Goal: Transaction & Acquisition: Purchase product/service

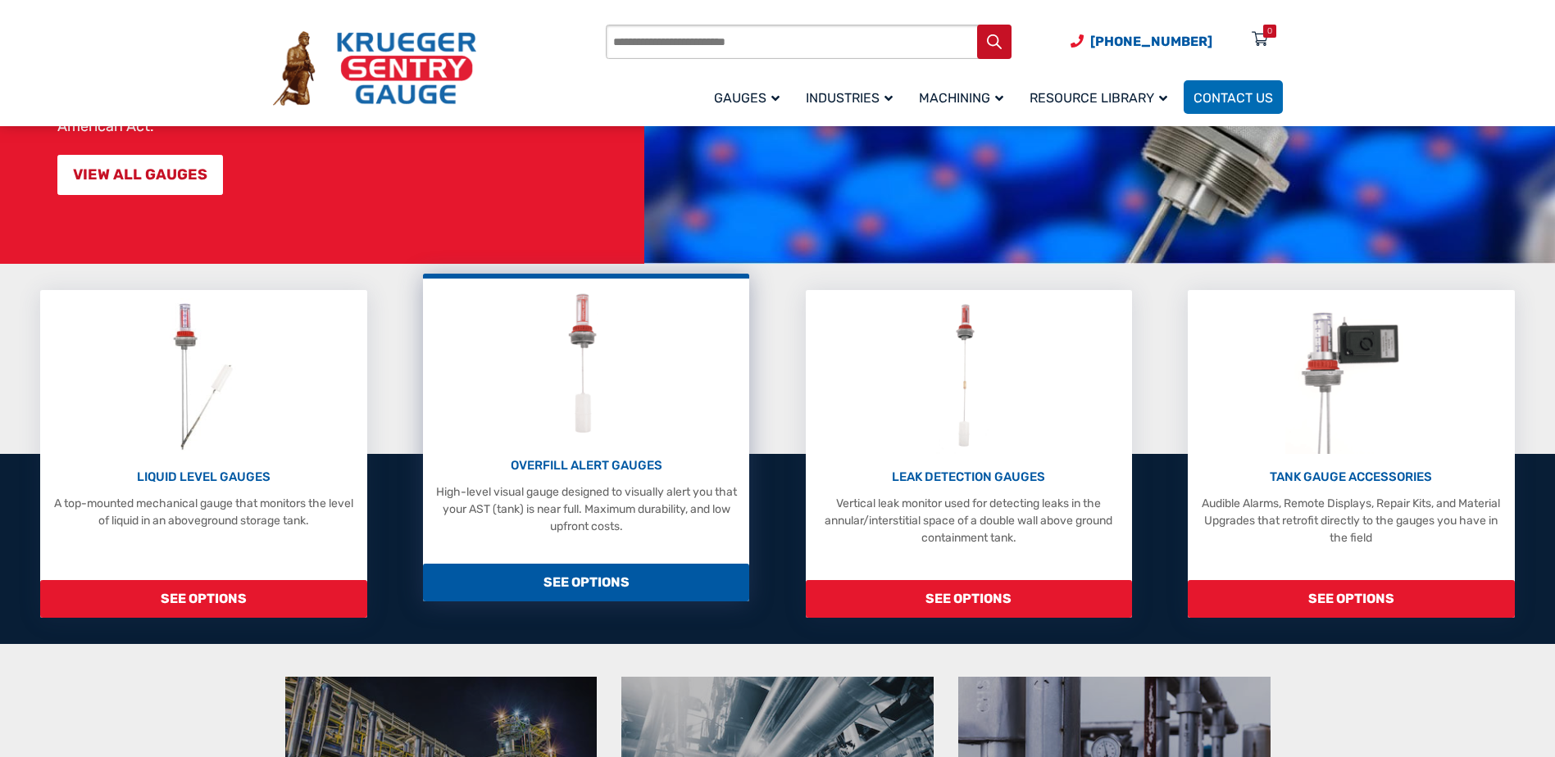
scroll to position [328, 0]
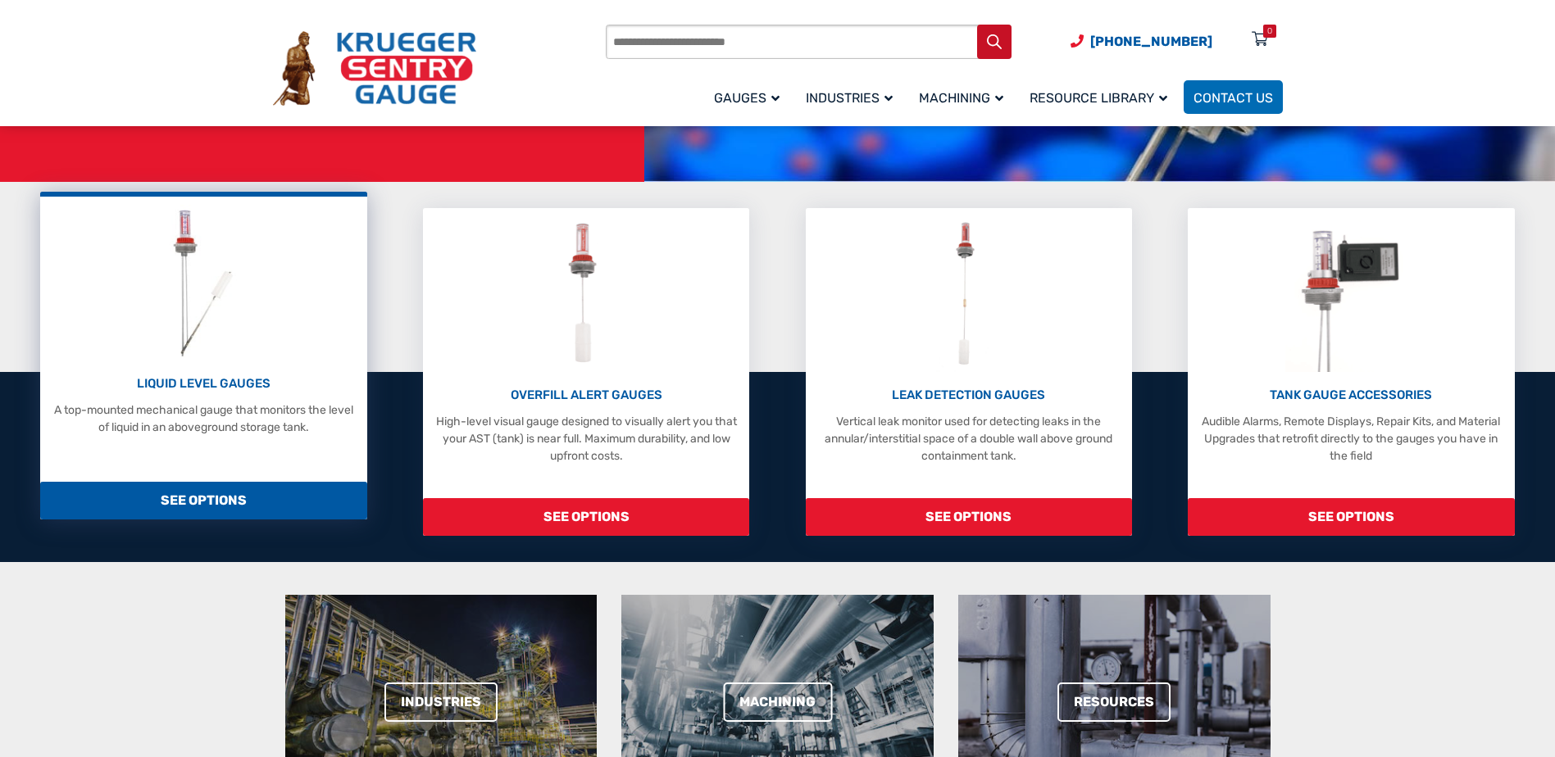
click at [218, 493] on span "SEE OPTIONS" at bounding box center [203, 501] width 326 height 38
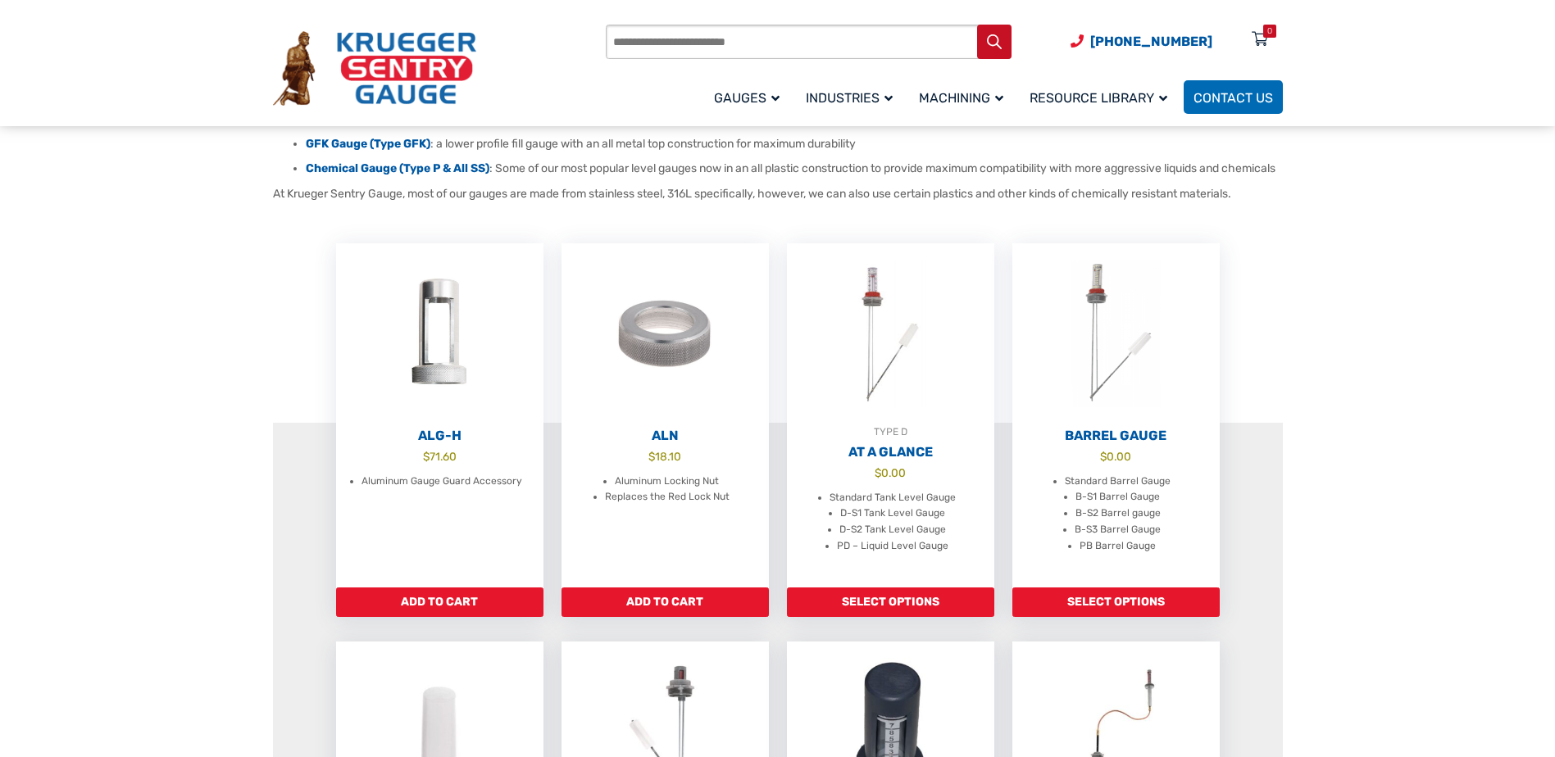
scroll to position [410, 0]
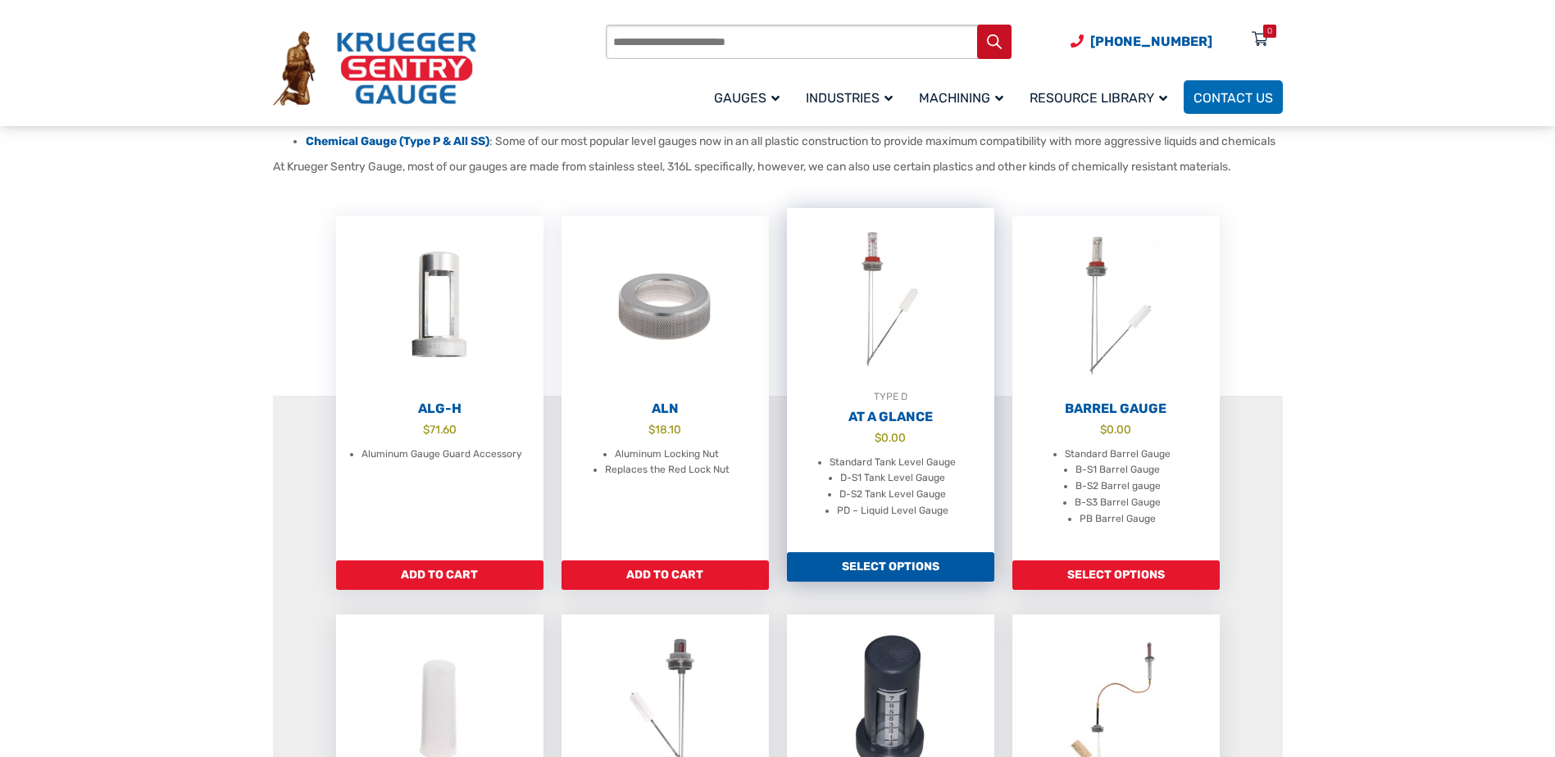
click at [894, 579] on link "Select options" at bounding box center [890, 567] width 207 height 30
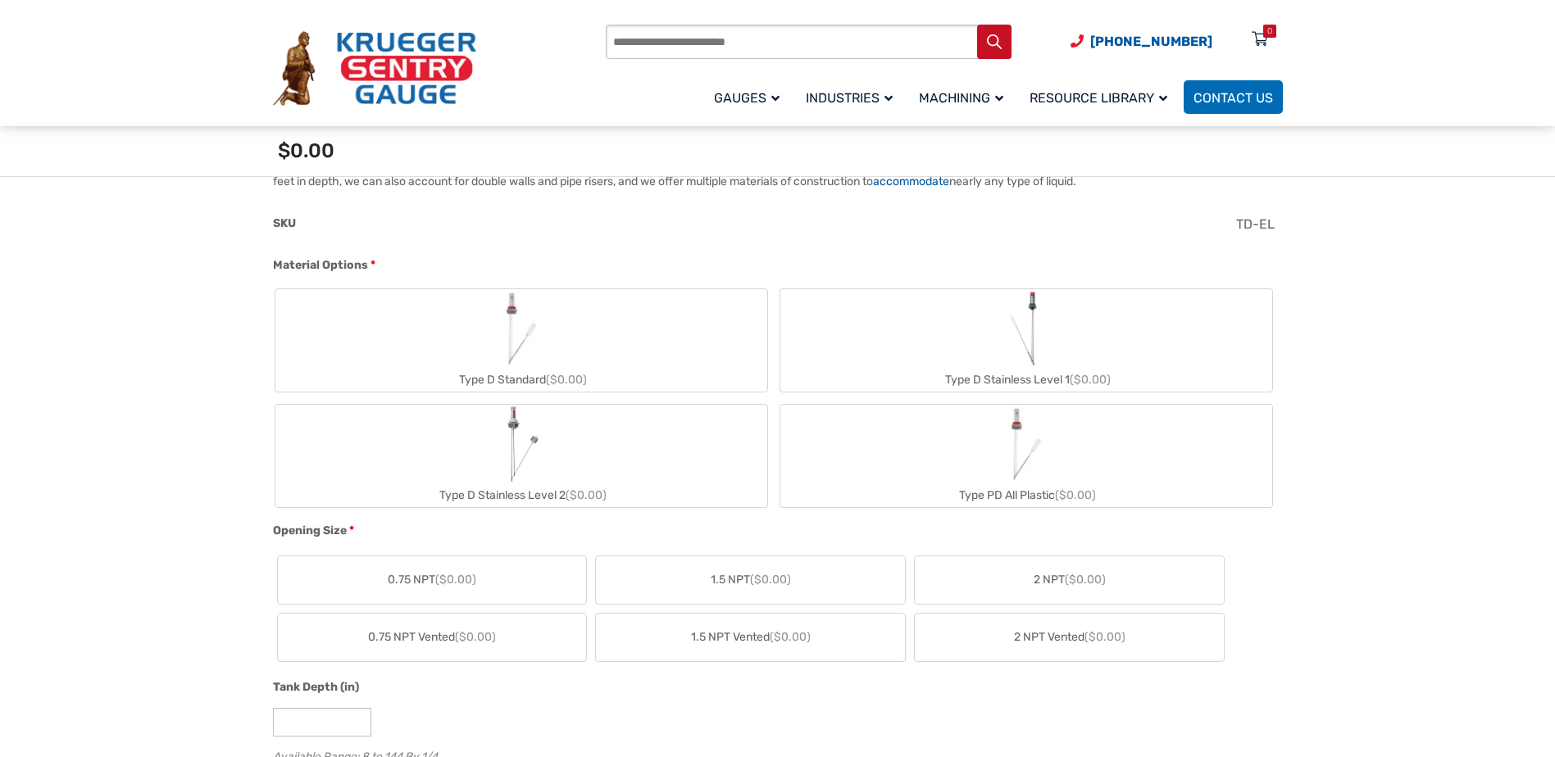
scroll to position [656, 0]
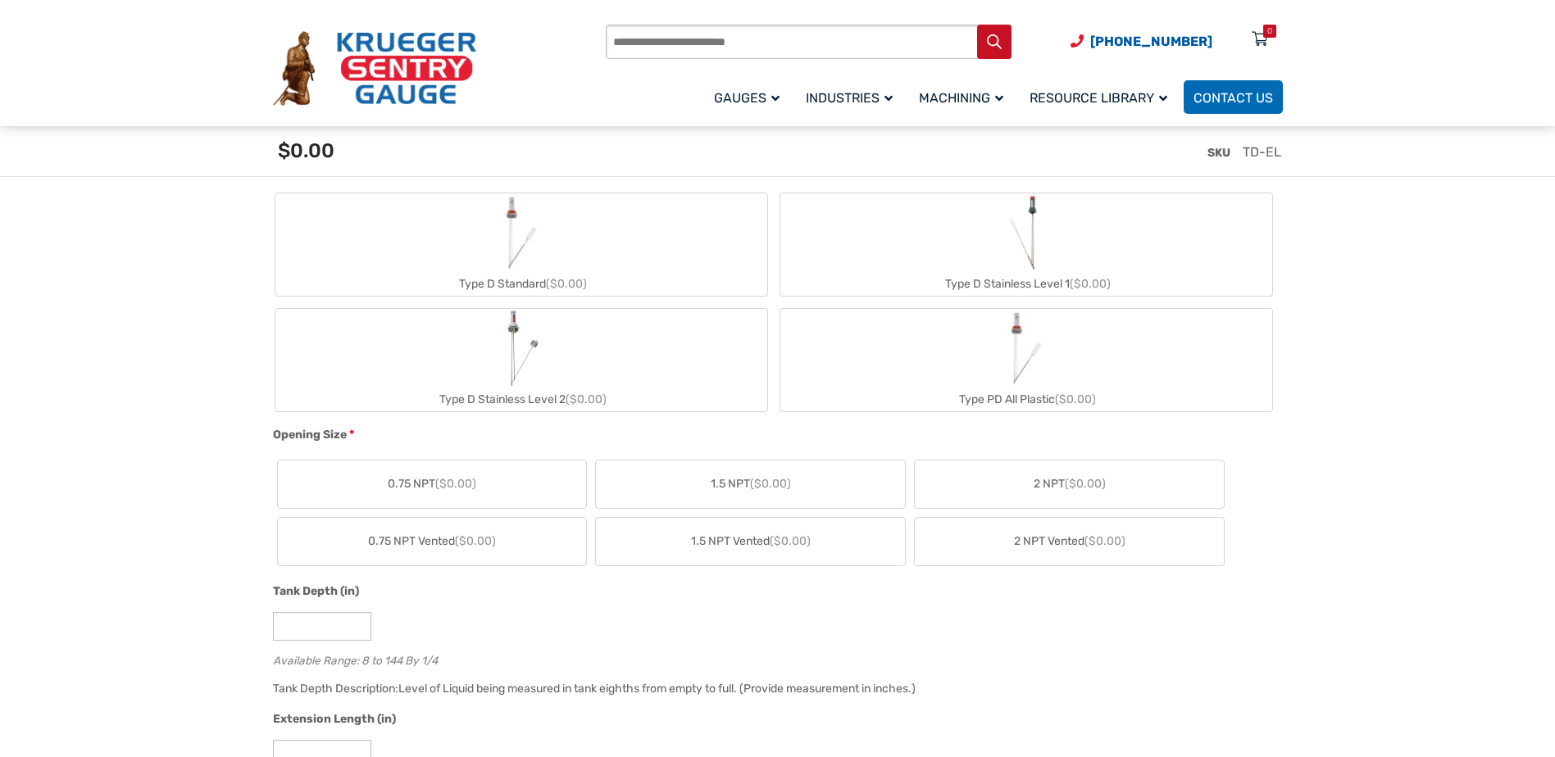
click at [1060, 484] on span "2 NPT ($0.00)" at bounding box center [1070, 483] width 72 height 17
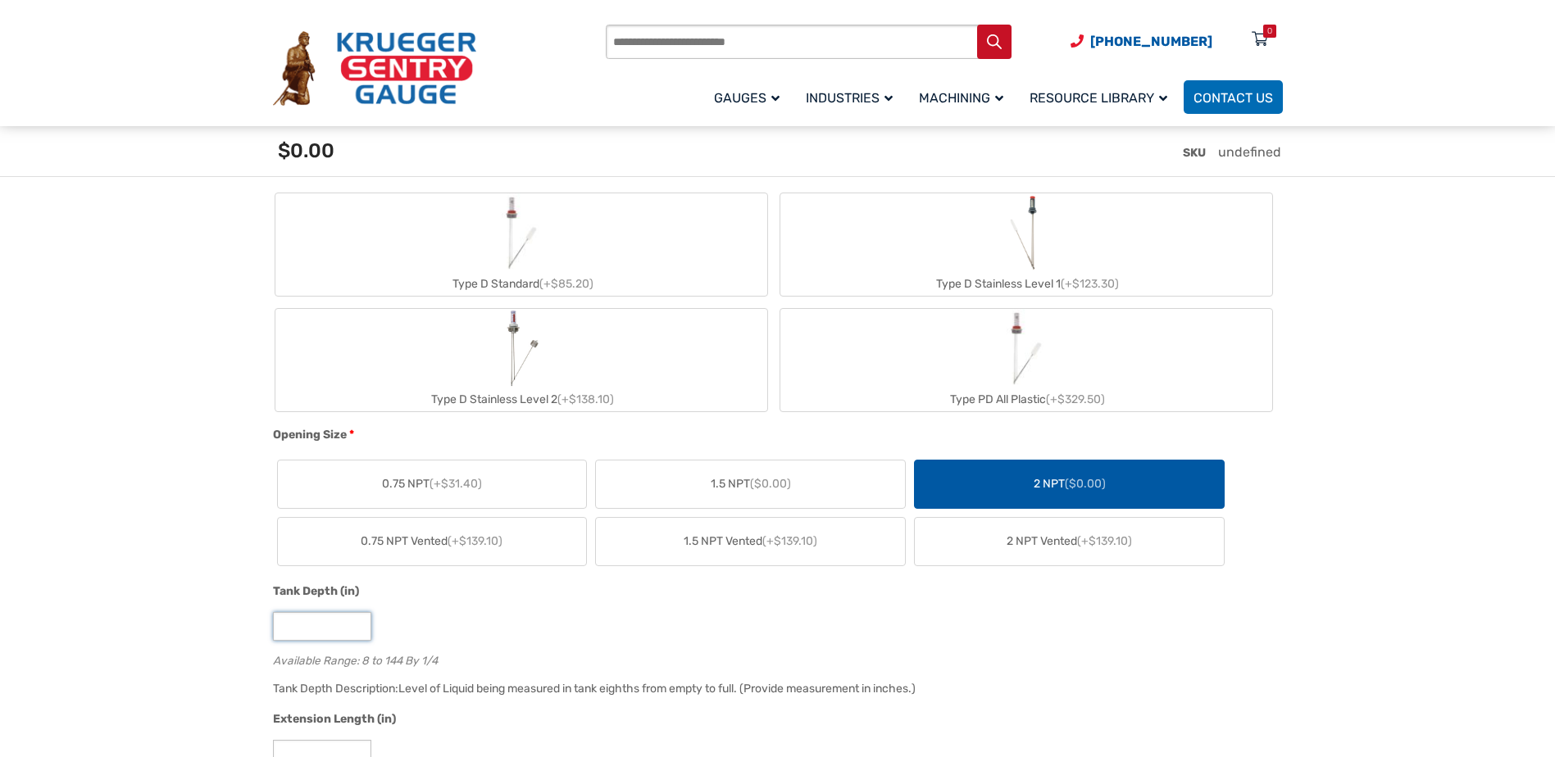
drag, startPoint x: 325, startPoint y: 621, endPoint x: 214, endPoint y: 620, distance: 111.5
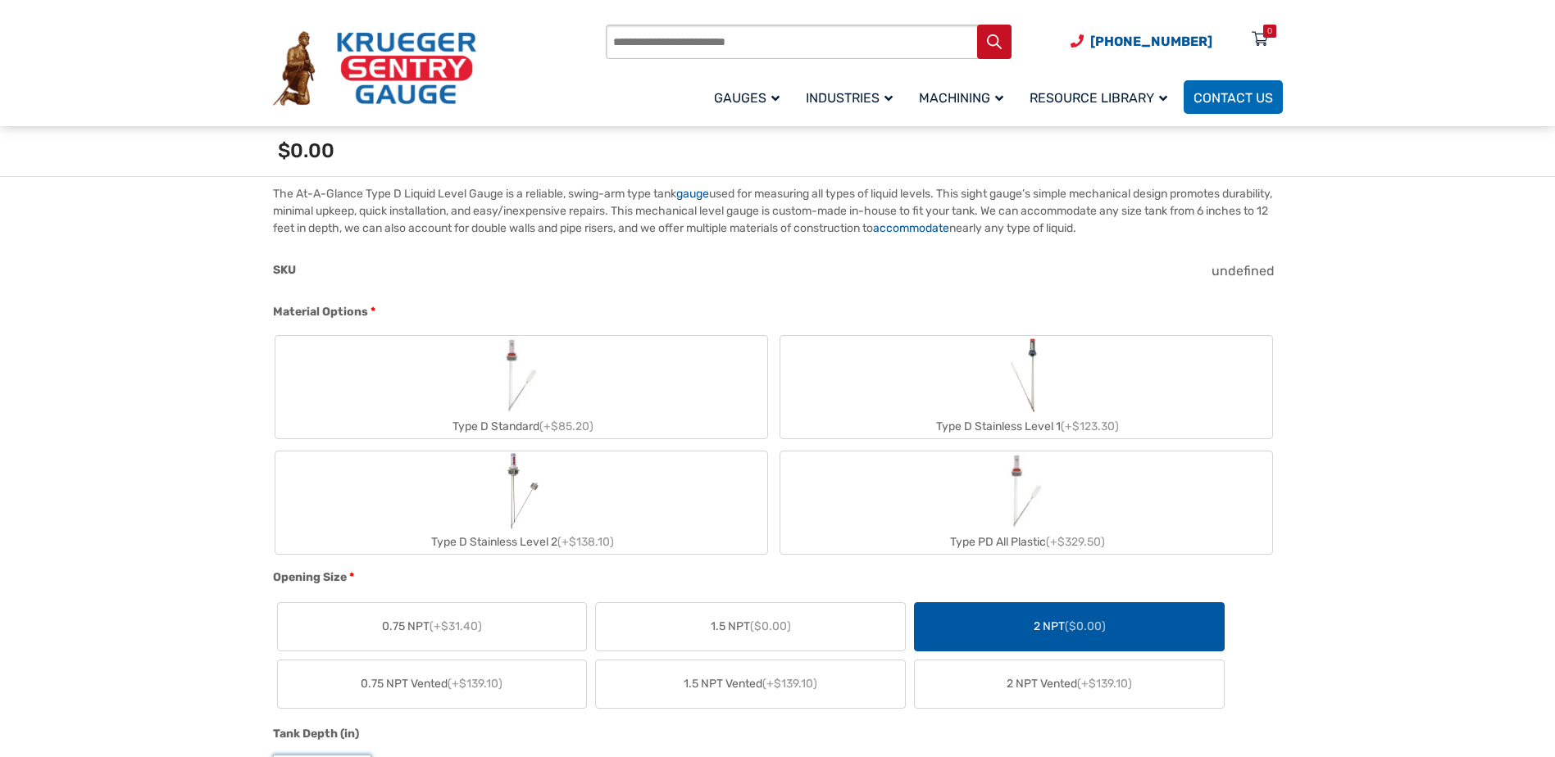
scroll to position [492, 0]
click at [552, 393] on img "Type D Standard" at bounding box center [521, 374] width 79 height 79
type input "*"
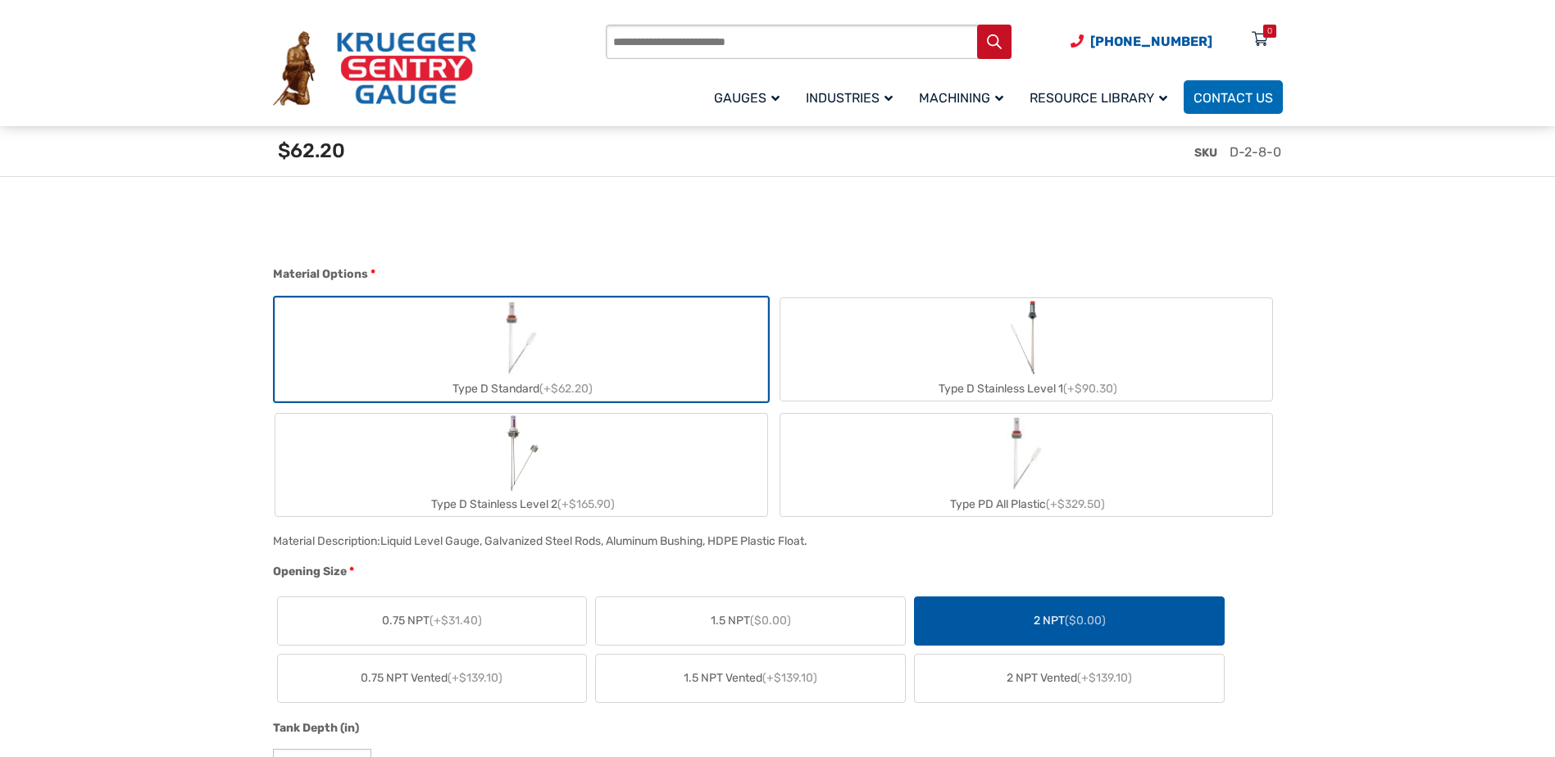
scroll to position [410, 0]
